Goal: Book appointment/travel/reservation

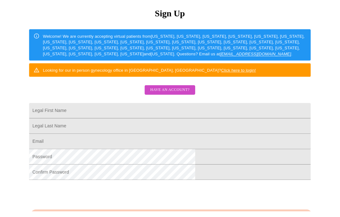
scroll to position [69, 0]
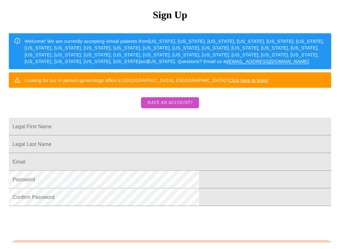
click at [122, 137] on input "Legal First Name" at bounding box center [170, 133] width 323 height 18
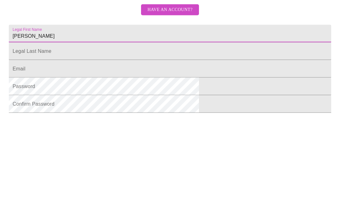
type input "[PERSON_NAME]"
click at [117, 118] on input "Legal First Name" at bounding box center [170, 127] width 323 height 18
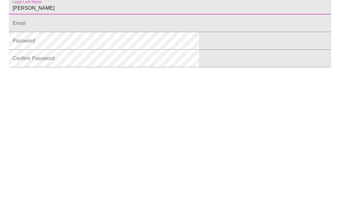
scroll to position [69, 0]
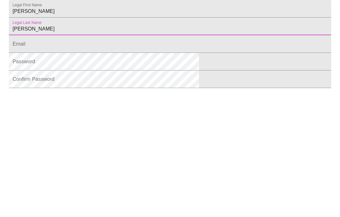
type input "[PERSON_NAME]"
click at [149, 153] on input "Legal First Name" at bounding box center [170, 162] width 323 height 18
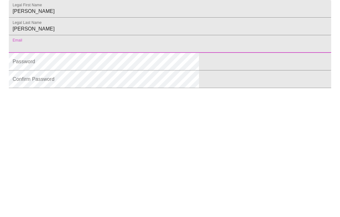
type input "[EMAIL_ADDRESS][DOMAIN_NAME]"
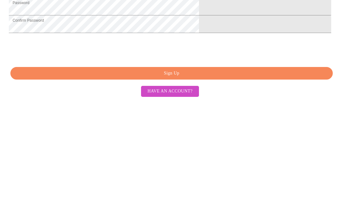
scroll to position [145, 0]
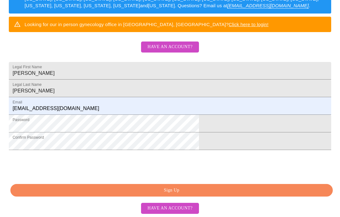
click at [210, 195] on span "Sign Up" at bounding box center [172, 191] width 308 height 8
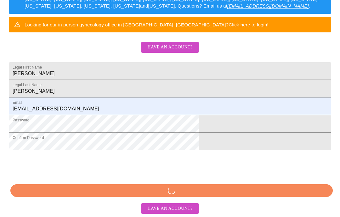
scroll to position [120, 0]
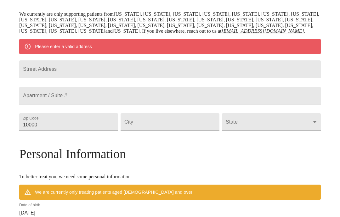
click at [111, 78] on input "Street Address" at bounding box center [170, 70] width 302 height 18
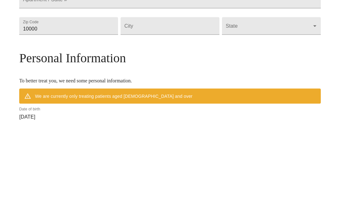
type input "W71N682 [PERSON_NAME] ave"
click at [80, 113] on input "10000" at bounding box center [68, 122] width 99 height 18
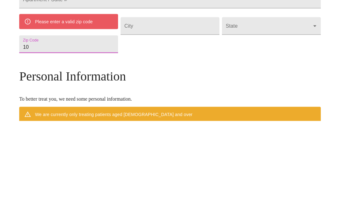
type input "1"
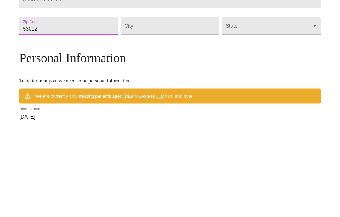
type input "53012"
click at [171, 113] on input "Street Address" at bounding box center [170, 122] width 99 height 18
type input "Cedarburg"
click at [233, 60] on body "MyMenopauseRx Welcome to MyMenopauseRx Since it's your first time here, you'll …" at bounding box center [170, 130] width 335 height 497
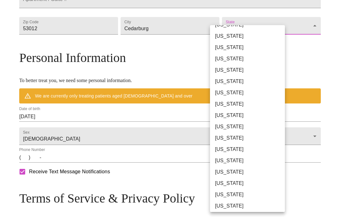
scroll to position [360, 0]
click at [236, 220] on li "[US_STATE]" at bounding box center [247, 217] width 75 height 11
type input "[US_STATE]"
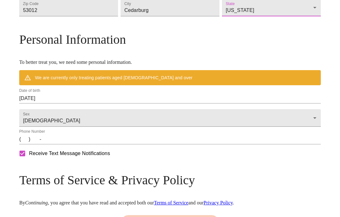
click at [86, 104] on input "[DATE]" at bounding box center [170, 99] width 302 height 10
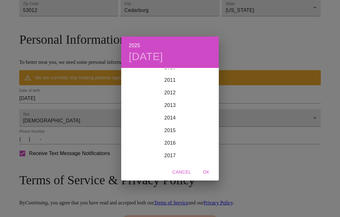
scroll to position [1399, 0]
click at [90, 130] on div "2025 [DATE] 1900 1901 1902 1903 1904 1905 1906 1907 1908 1909 1910 1911 1912 19…" at bounding box center [170, 108] width 340 height 217
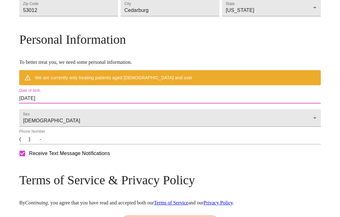
click at [89, 104] on input "[DATE]" at bounding box center [170, 99] width 302 height 10
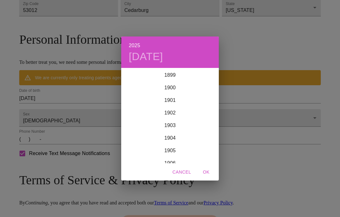
scroll to position [1551, 0]
click at [184, 177] on span "Cancel" at bounding box center [182, 173] width 19 height 8
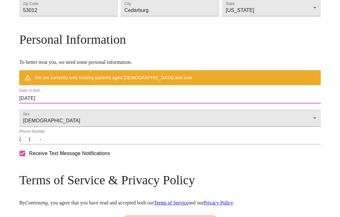
click at [88, 104] on input "[DATE]" at bounding box center [170, 99] width 302 height 10
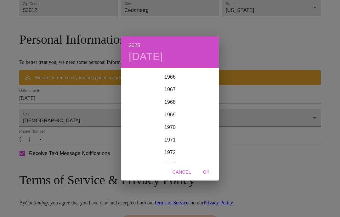
scroll to position [842, 0]
click at [174, 85] on div "1966" at bounding box center [170, 78] width 98 height 13
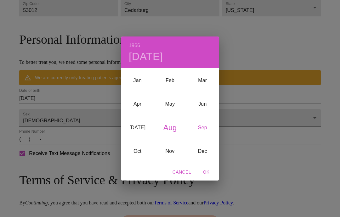
click at [206, 140] on div "Sep" at bounding box center [203, 128] width 32 height 24
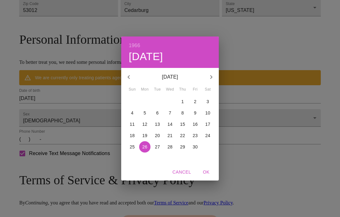
click at [210, 139] on p "24" at bounding box center [208, 136] width 5 height 6
click at [209, 177] on span "OK" at bounding box center [206, 173] width 15 height 8
type input "[DATE]"
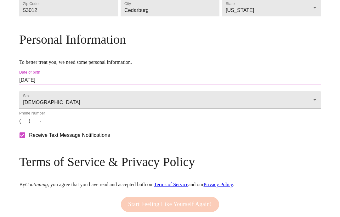
click at [64, 126] on input "(   )    -" at bounding box center [170, 121] width 302 height 10
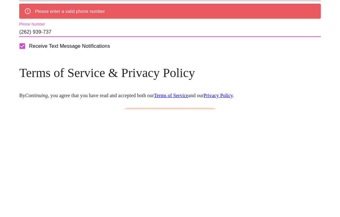
type input "[PHONE_NUMBER]"
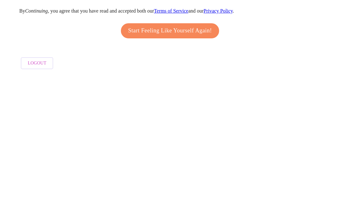
scroll to position [290, 0]
click at [191, 168] on span "Start Feeling Like Yourself Again!" at bounding box center [170, 173] width 84 height 10
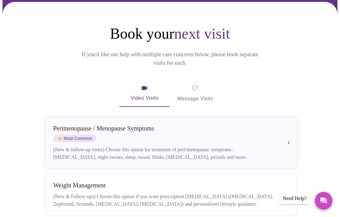
scroll to position [44, 0]
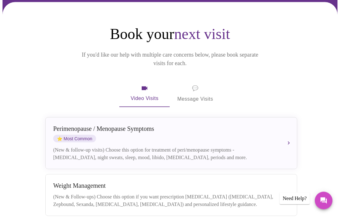
click at [285, 135] on button "[MEDICAL_DATA] / Menopause Symptoms ⭐ Most Common (New & follow-up visits) Choo…" at bounding box center [171, 144] width 252 height 52
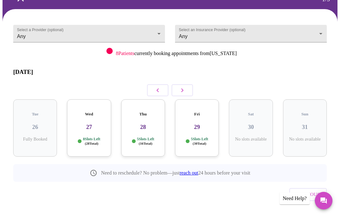
click at [197, 124] on h3 "29" at bounding box center [197, 127] width 34 height 7
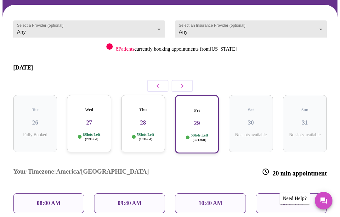
scroll to position [38, 0]
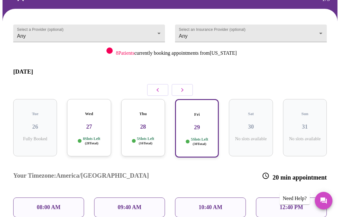
click at [321, 31] on body "MyMenopauseRx Confirm 1 / 5 Select a Provider (optional) Any Any Select an Insu…" at bounding box center [170, 144] width 335 height 359
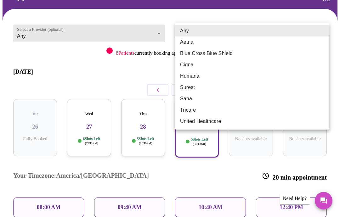
click at [219, 53] on li "Blue Cross Blue Shield" at bounding box center [252, 53] width 154 height 11
type input "Blue Cross Blue Shield"
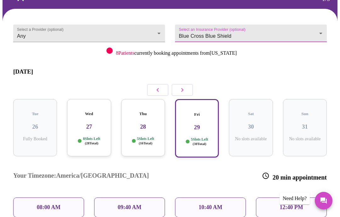
click at [137, 205] on p "09:40 AM" at bounding box center [130, 208] width 24 height 7
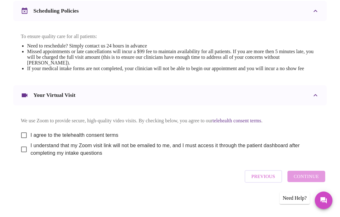
scroll to position [234, 0]
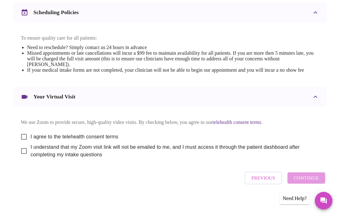
click at [20, 144] on input "I agree to the telehealth consent terms" at bounding box center [23, 136] width 13 height 13
checkbox input "true"
click at [24, 158] on input "I understand that my Zoom visit link will not be emailed to me, and I must acce…" at bounding box center [23, 151] width 13 height 13
checkbox input "true"
click at [314, 183] on span "Continue" at bounding box center [306, 178] width 25 height 8
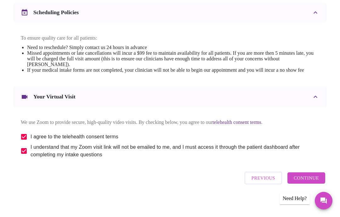
scroll to position [21, 0]
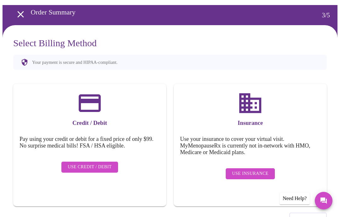
click at [255, 170] on span "Use Insurance" at bounding box center [250, 174] width 36 height 8
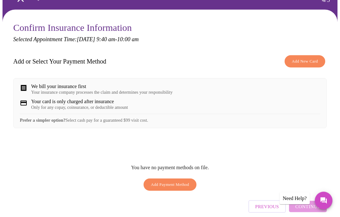
scroll to position [37, 0]
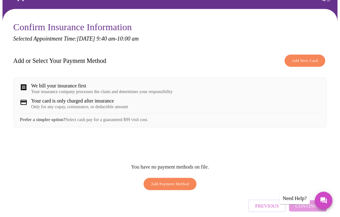
click at [307, 62] on span "Add New Card" at bounding box center [305, 60] width 26 height 7
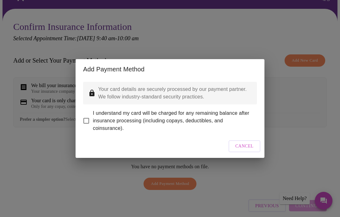
click at [87, 127] on input "I understand my card will be charged for any remaining balance after insurance …" at bounding box center [86, 120] width 13 height 13
checkbox input "true"
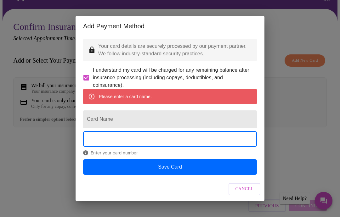
click at [123, 128] on input "Card Name" at bounding box center [170, 120] width 174 height 18
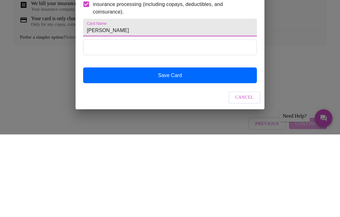
type input "[PERSON_NAME]"
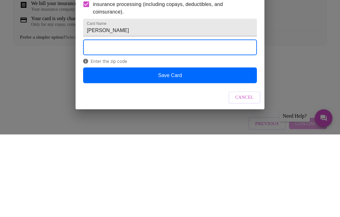
click at [177, 150] on button "Save Card" at bounding box center [170, 158] width 174 height 16
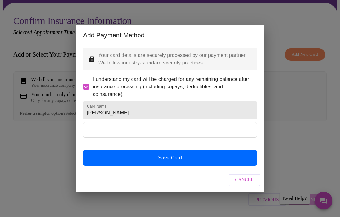
scroll to position [0, 0]
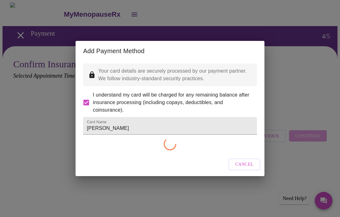
checkbox input "false"
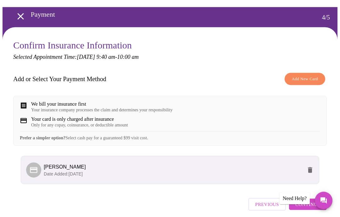
scroll to position [27, 0]
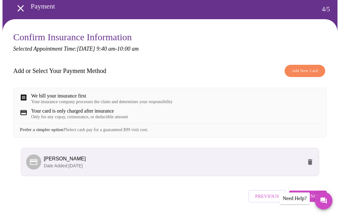
click at [311, 201] on span "Continue" at bounding box center [308, 197] width 25 height 8
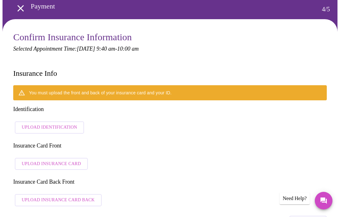
click at [56, 124] on span "Upload Identification" at bounding box center [49, 128] width 55 height 8
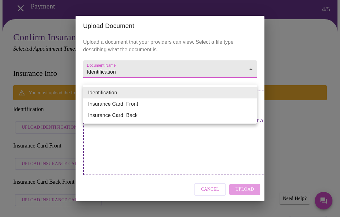
click at [133, 103] on li "Insurance Card: Front" at bounding box center [170, 104] width 174 height 11
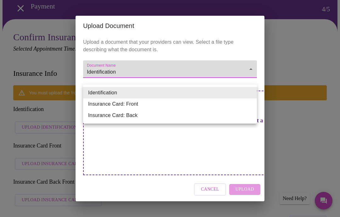
type input "Insurance Card: Front"
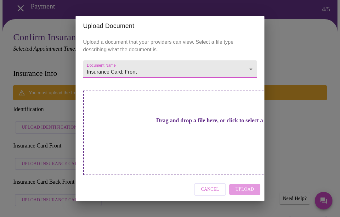
click at [209, 195] on button "Cancel" at bounding box center [210, 190] width 32 height 12
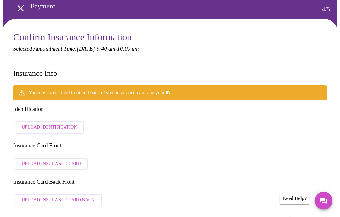
scroll to position [52, 0]
